Goal: Find specific page/section: Find specific page/section

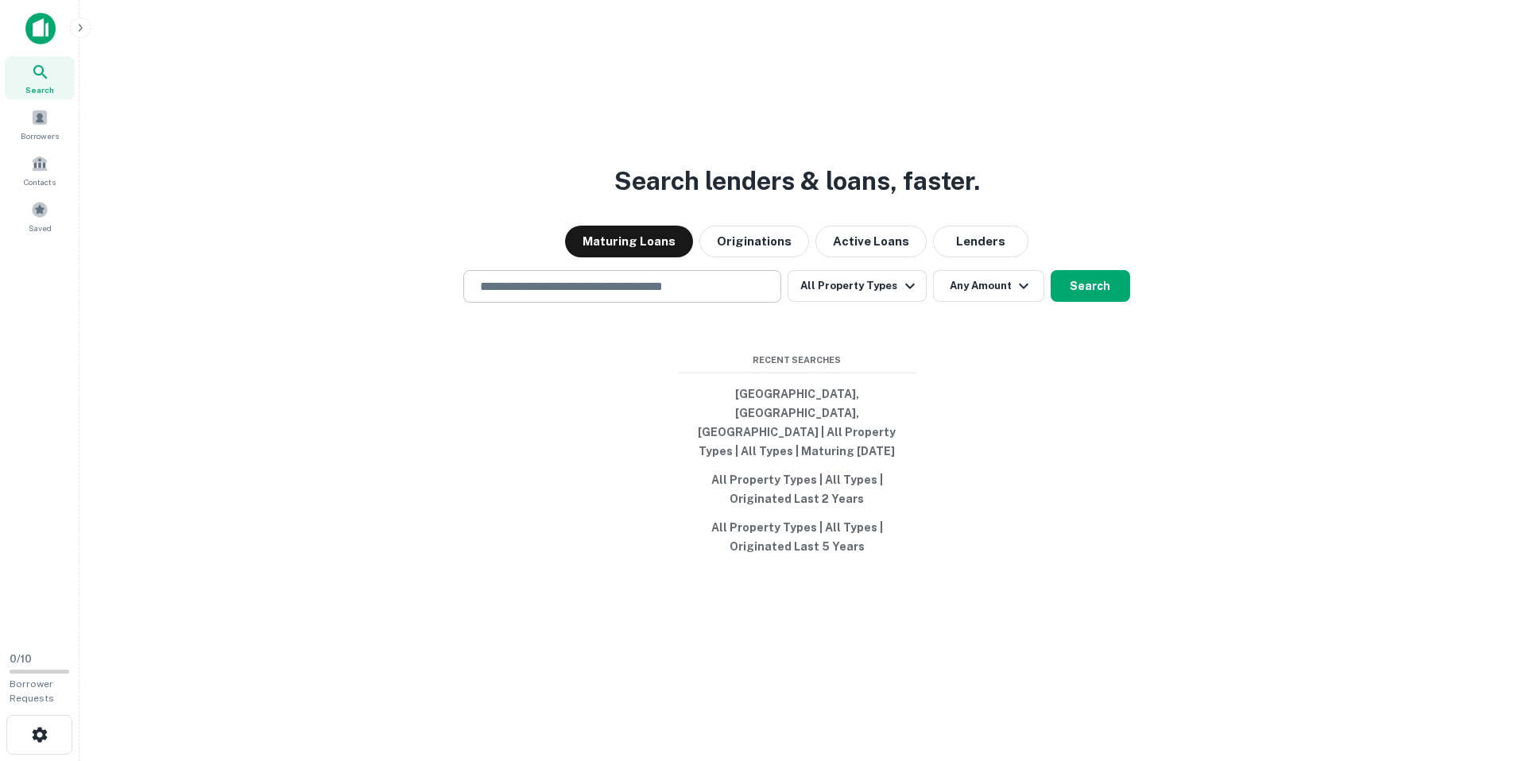
click at [639, 296] on input "text" at bounding box center [622, 286] width 304 height 18
paste input "**********"
type input "**********"
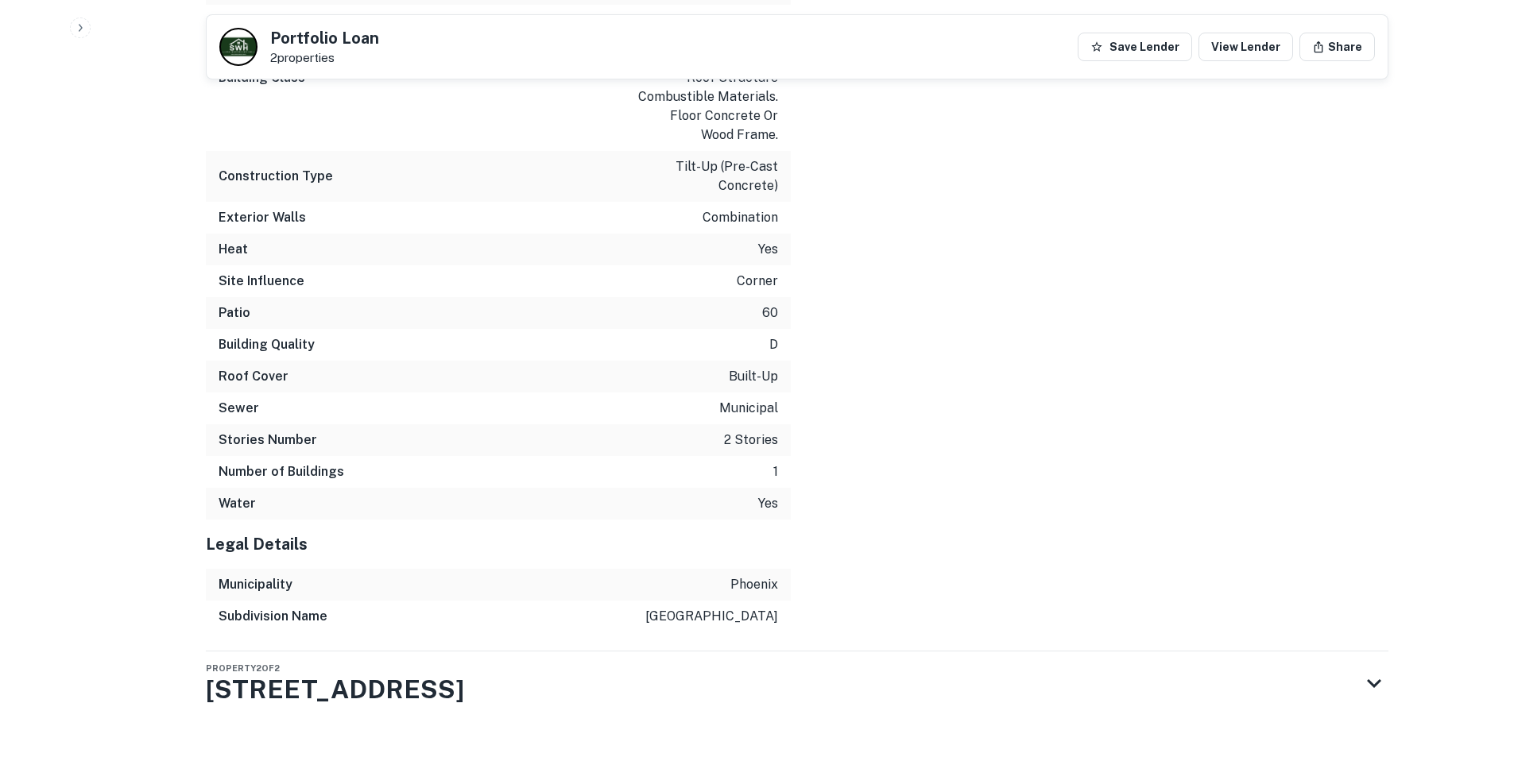
scroll to position [1944, 0]
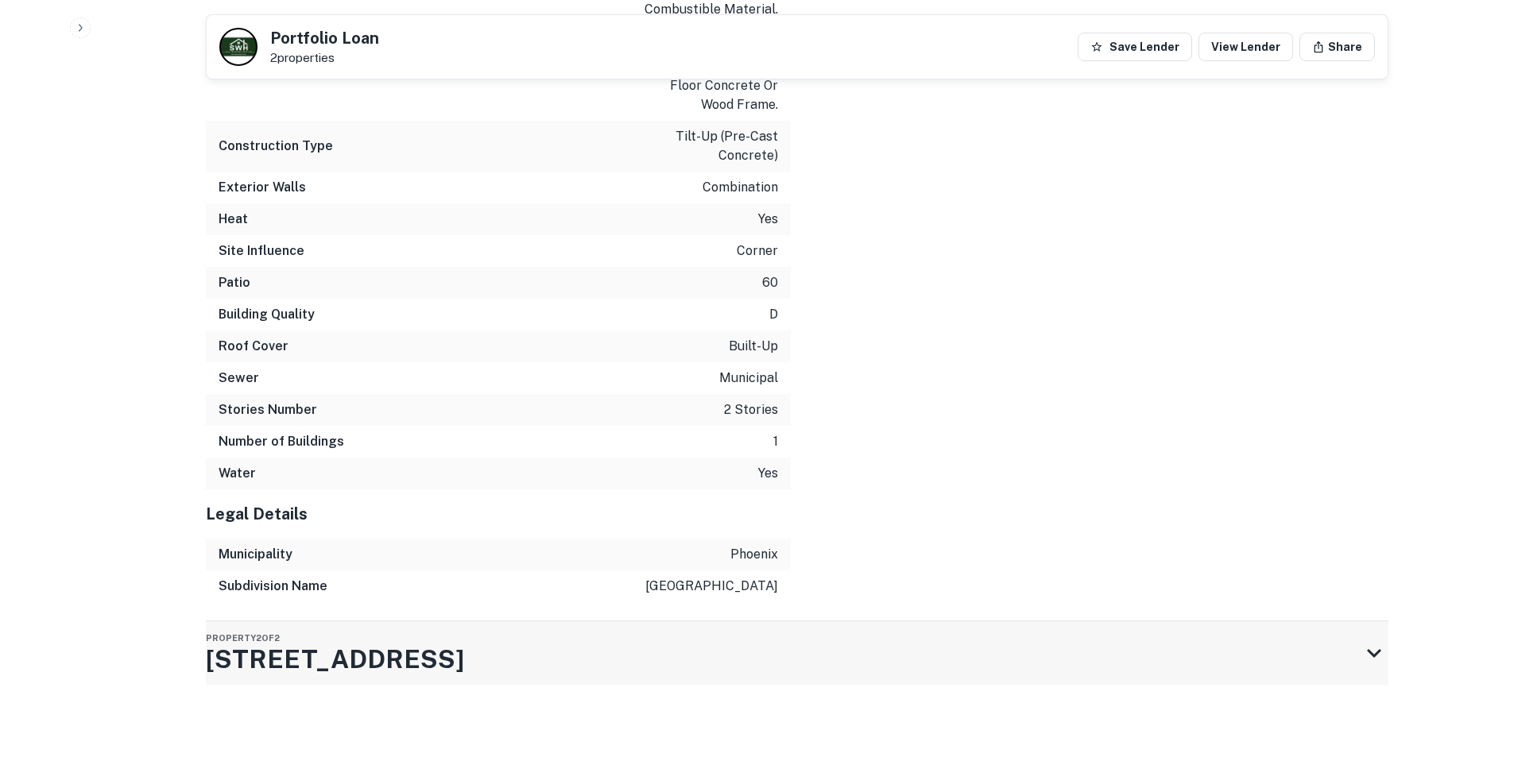
click at [1370, 649] on icon at bounding box center [1374, 653] width 29 height 29
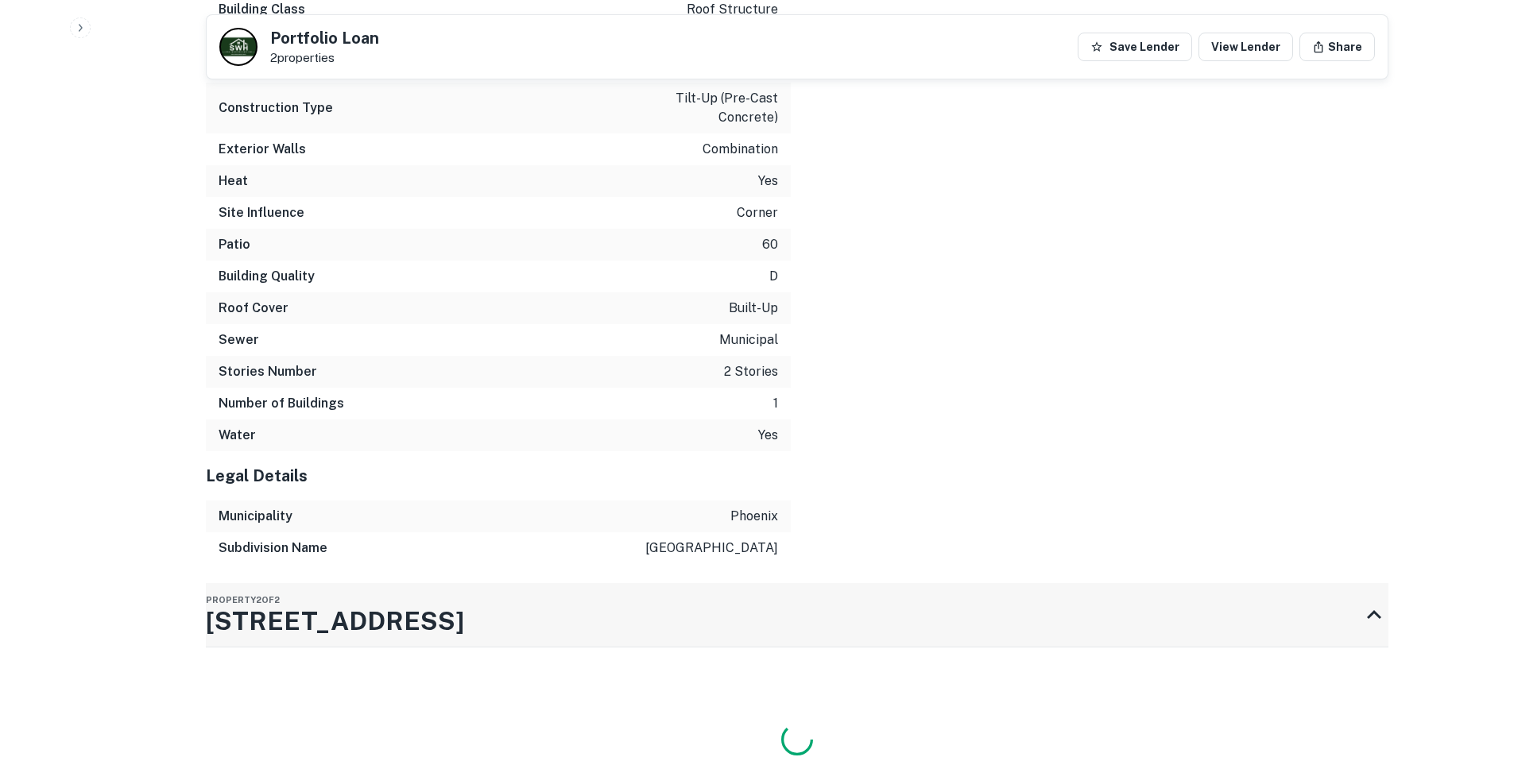
click at [1371, 629] on icon at bounding box center [1374, 615] width 29 height 29
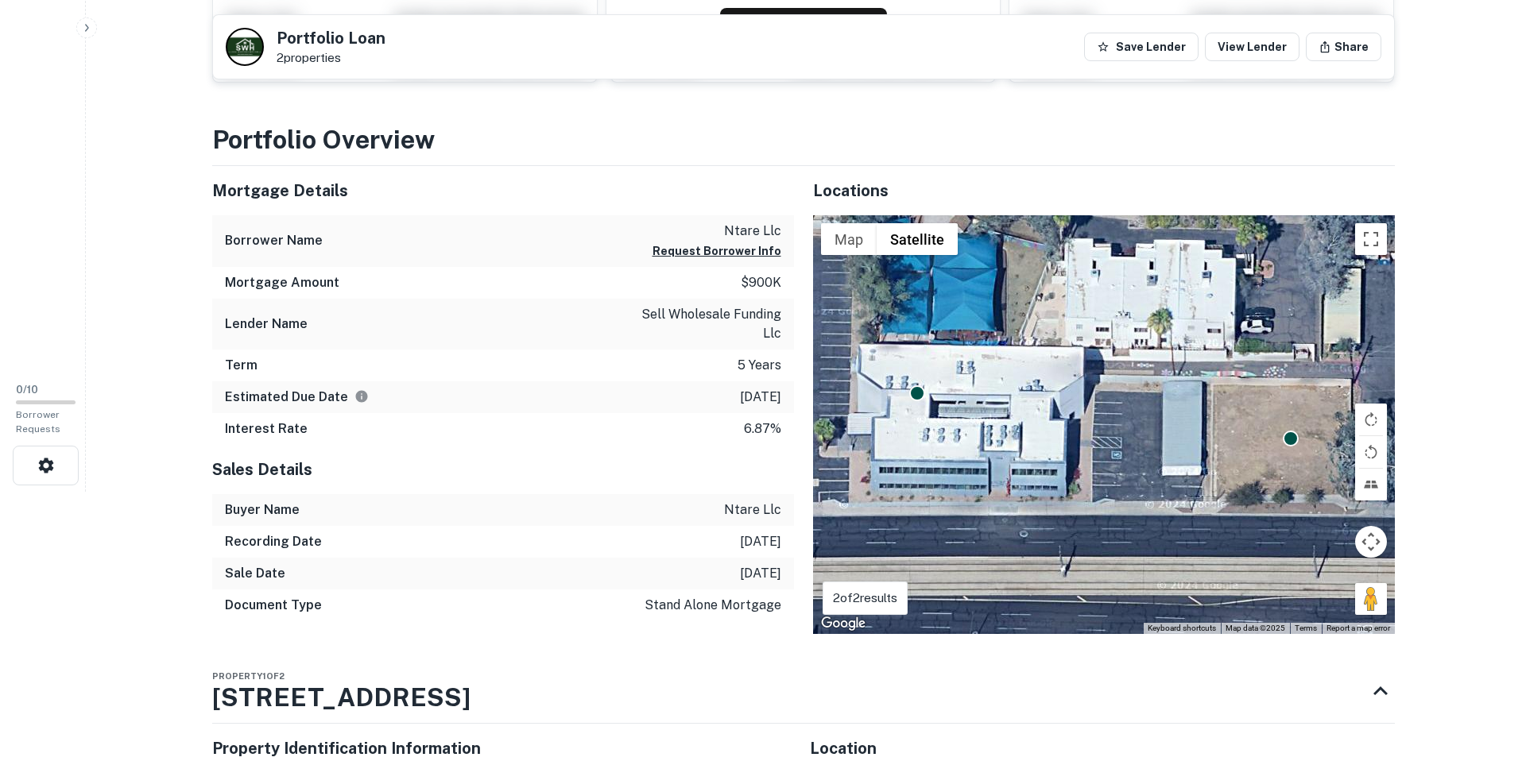
scroll to position [0, 0]
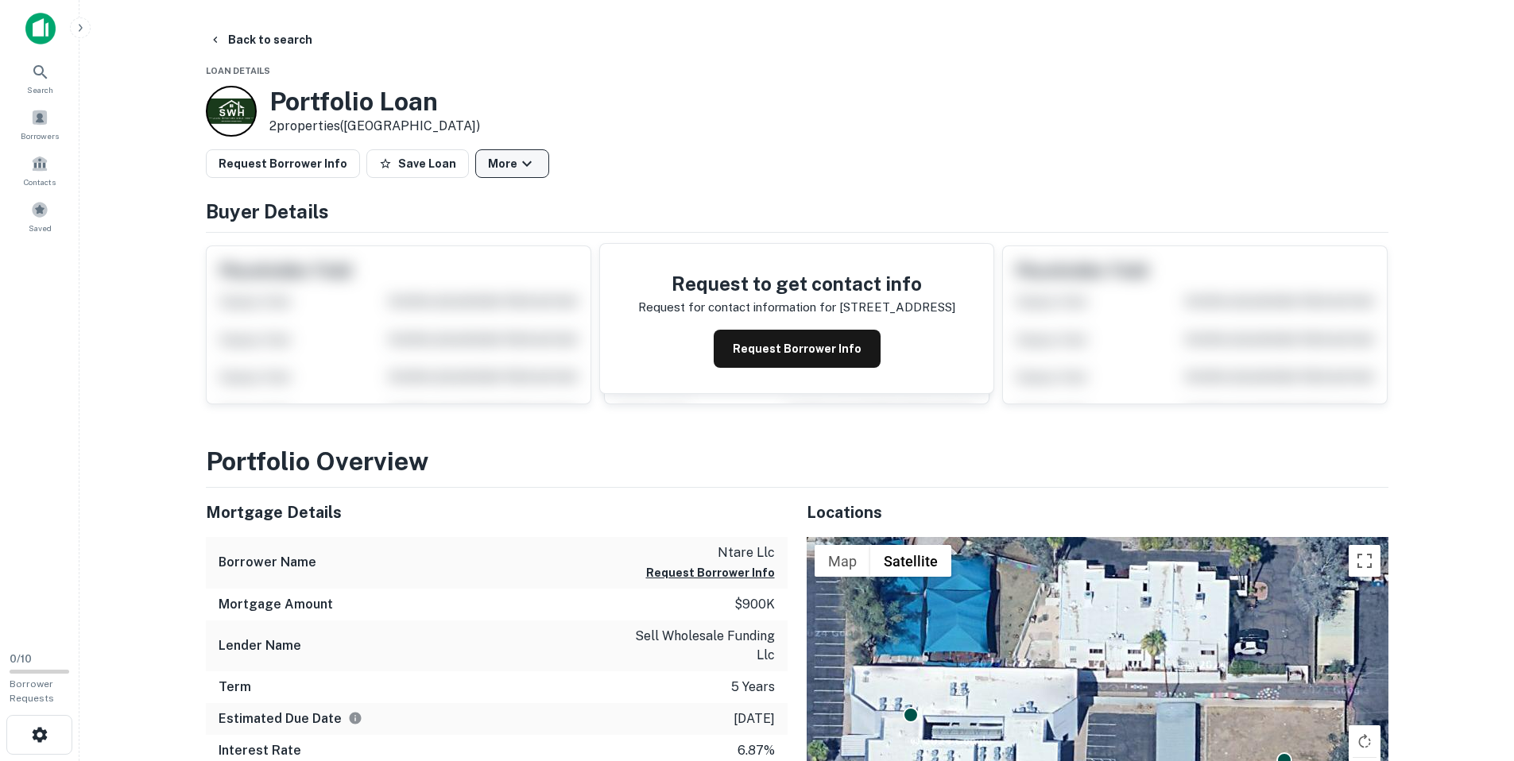
click at [517, 159] on icon "button" at bounding box center [526, 163] width 19 height 19
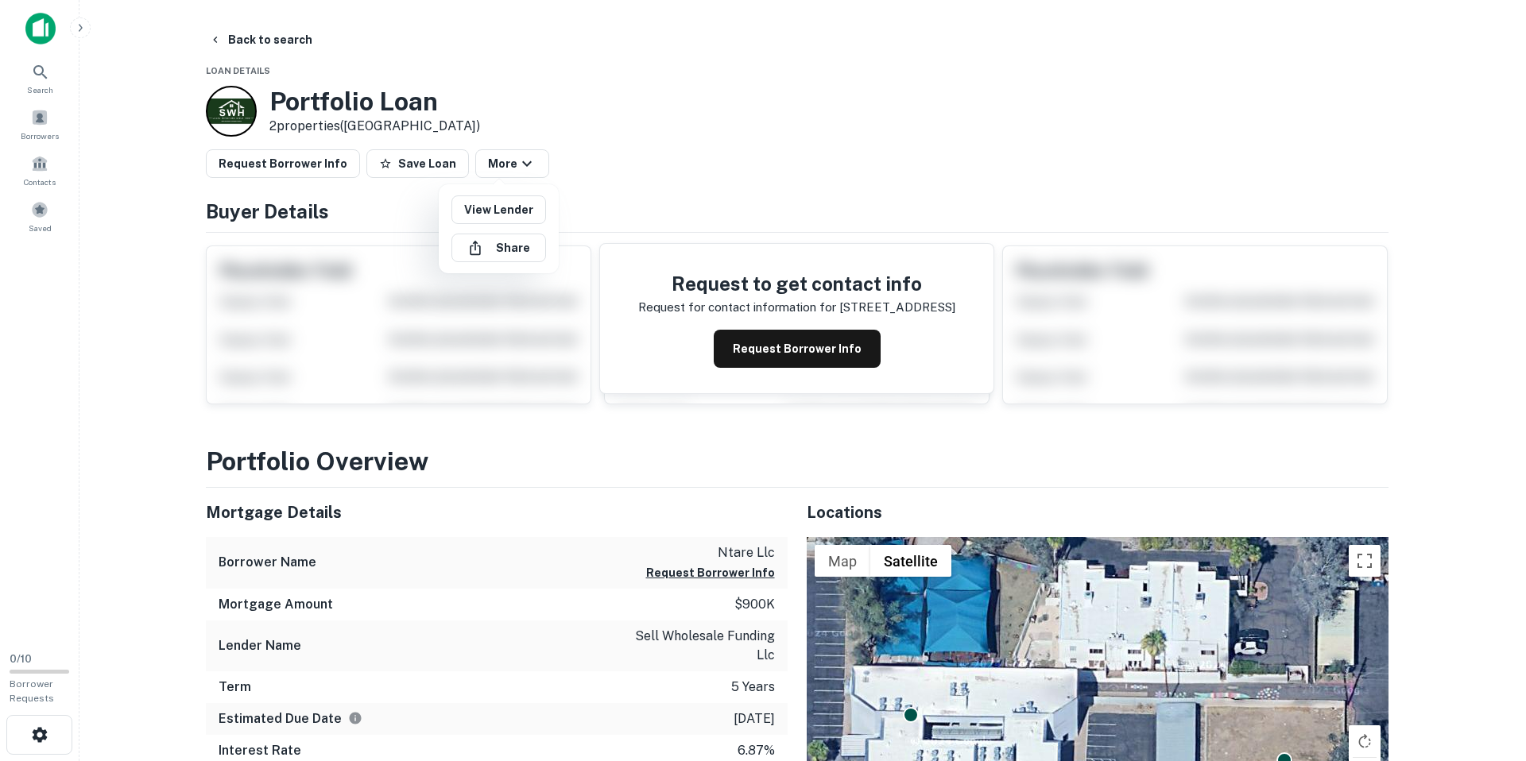
click at [567, 133] on div at bounding box center [763, 380] width 1526 height 761
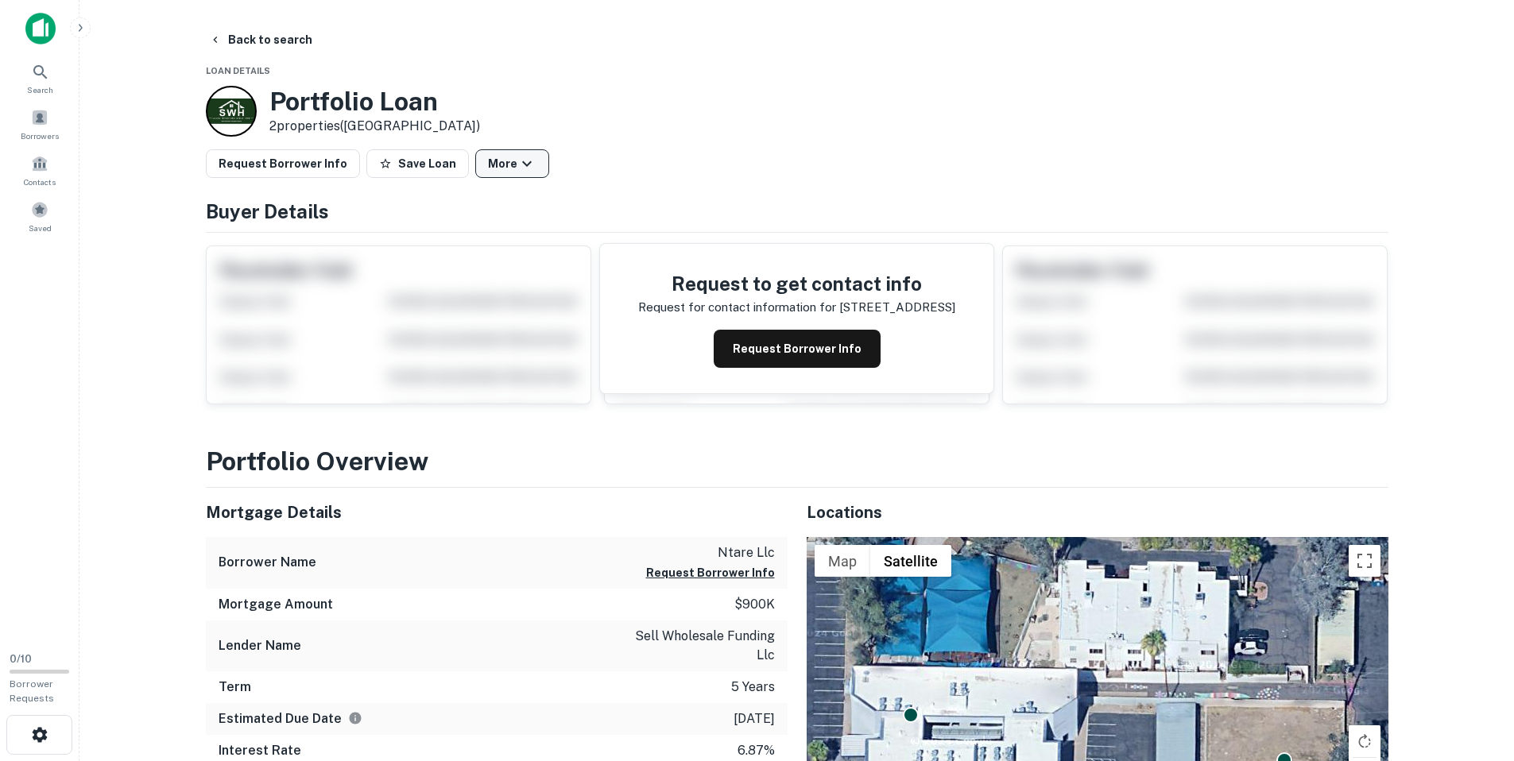
click at [517, 167] on icon "button" at bounding box center [526, 163] width 19 height 19
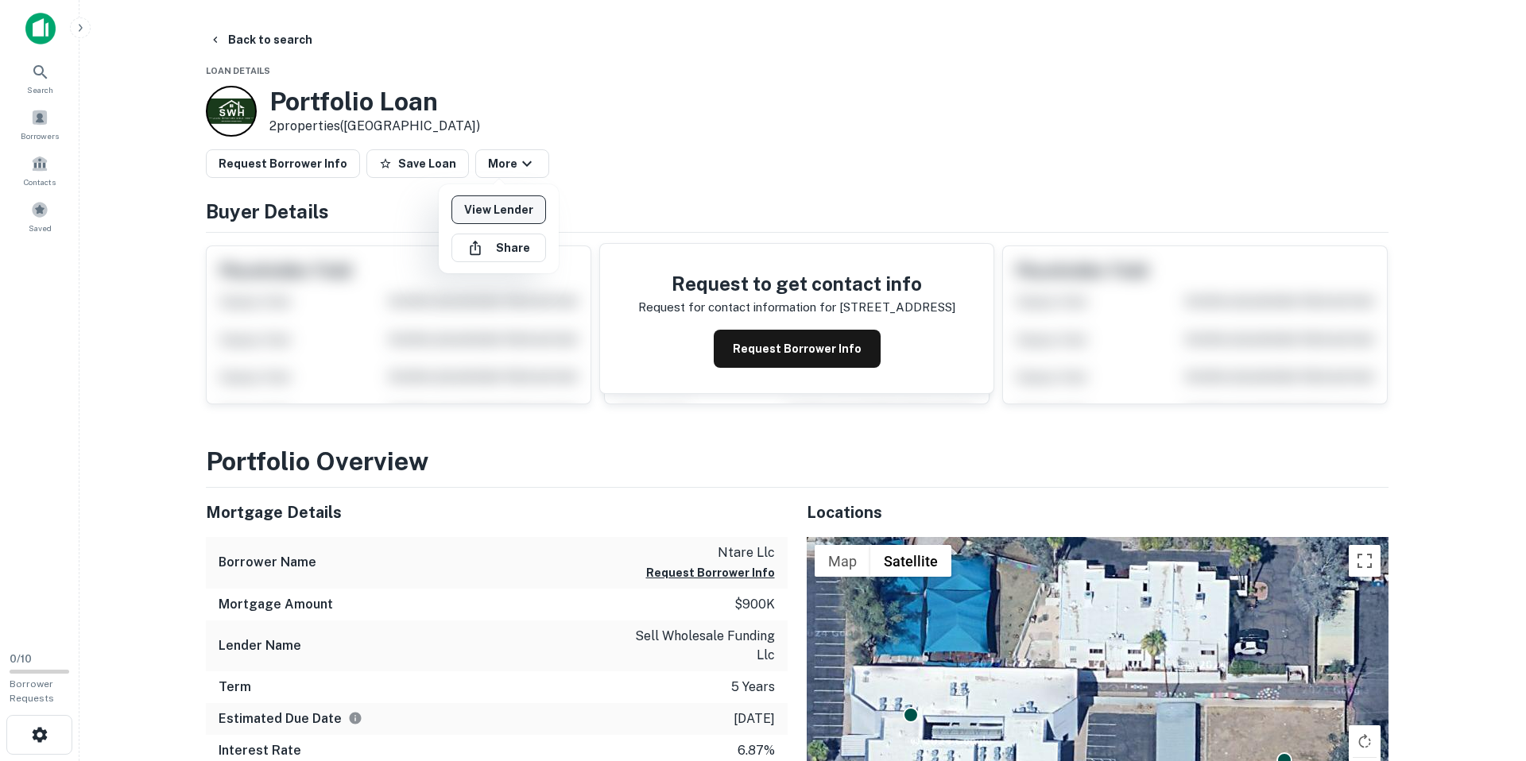
click at [511, 210] on link "View Lender" at bounding box center [498, 209] width 95 height 29
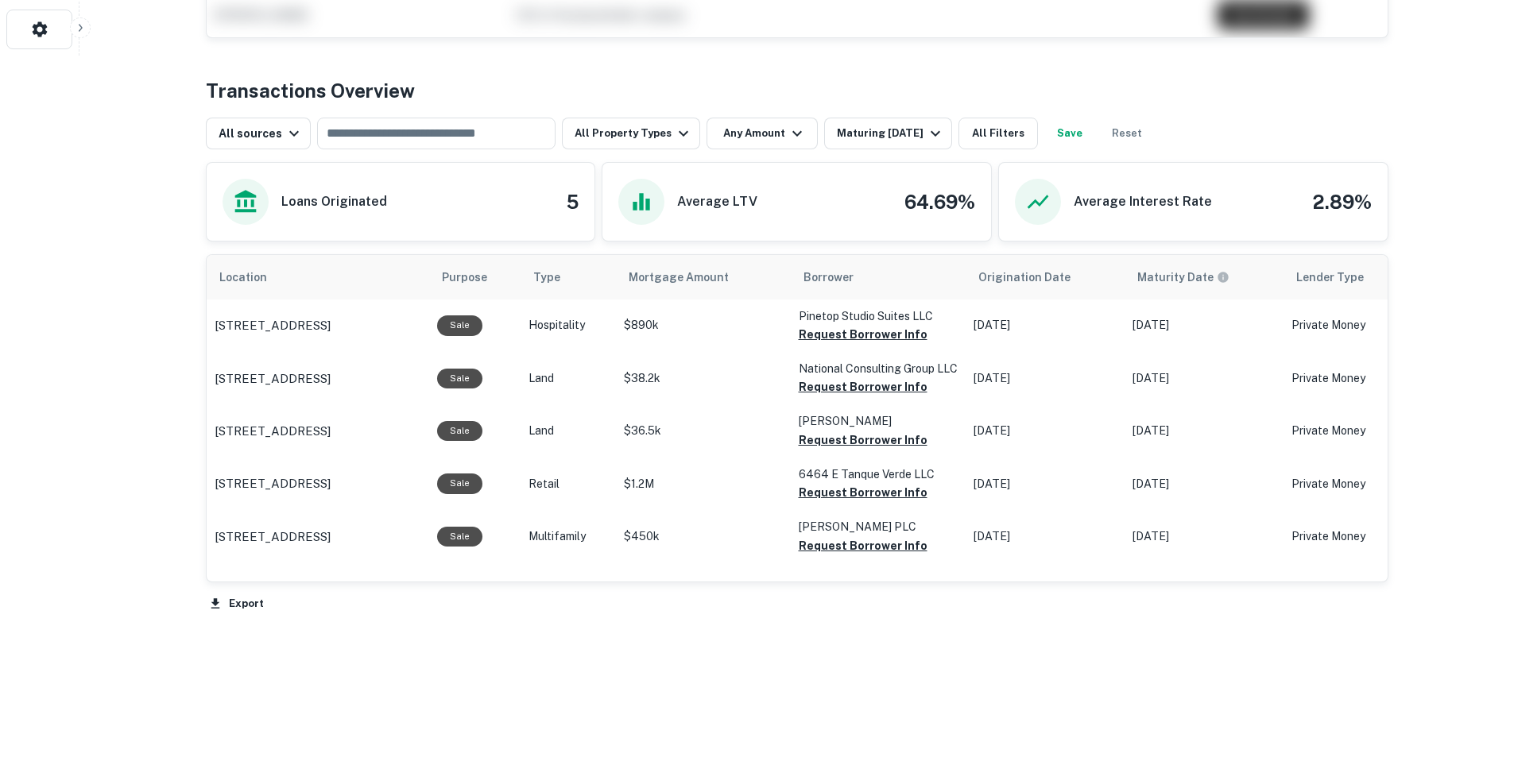
scroll to position [713, 0]
